Goal: Find specific page/section: Find specific page/section

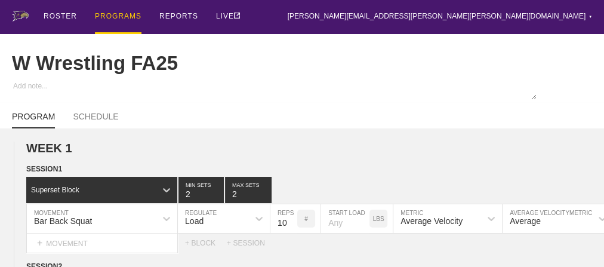
click at [107, 13] on div "PROGRAMS" at bounding box center [118, 17] width 47 height 34
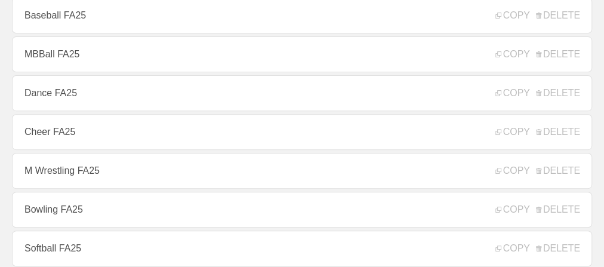
scroll to position [191, 0]
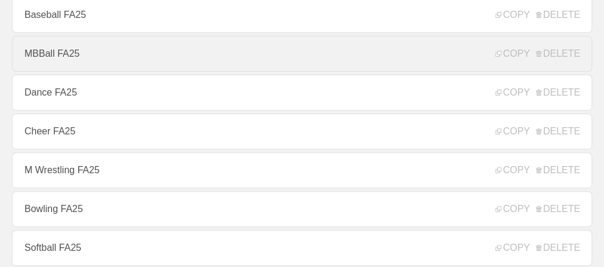
click at [82, 55] on link "MBBall FA25" at bounding box center [302, 54] width 580 height 36
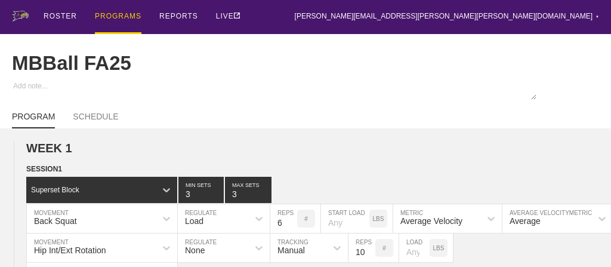
type textarea "x"
type input "MBBall FA25"
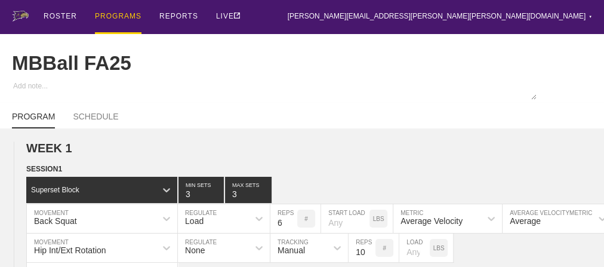
click at [116, 14] on div "PROGRAMS" at bounding box center [118, 17] width 47 height 34
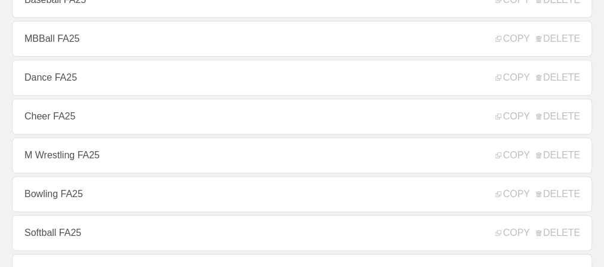
scroll to position [239, 0]
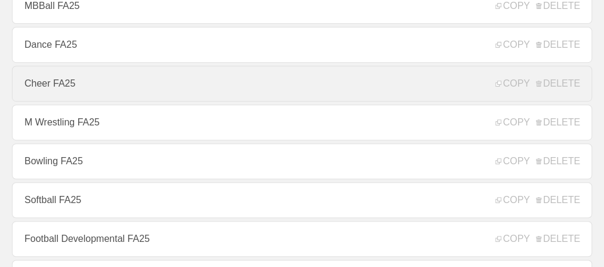
click at [64, 93] on link "Cheer FA25" at bounding box center [302, 84] width 580 height 36
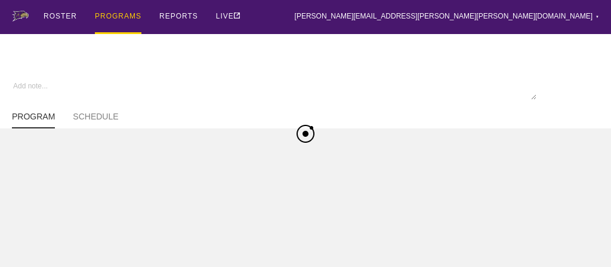
type textarea "x"
type input "Cheer FA25"
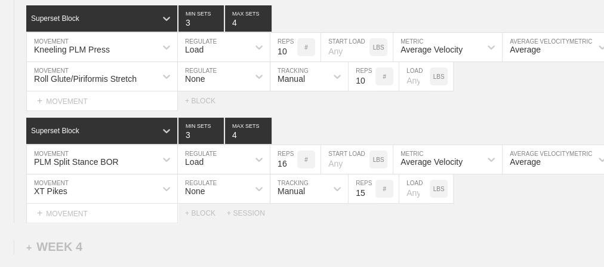
scroll to position [2427, 0]
